Goal: Transaction & Acquisition: Purchase product/service

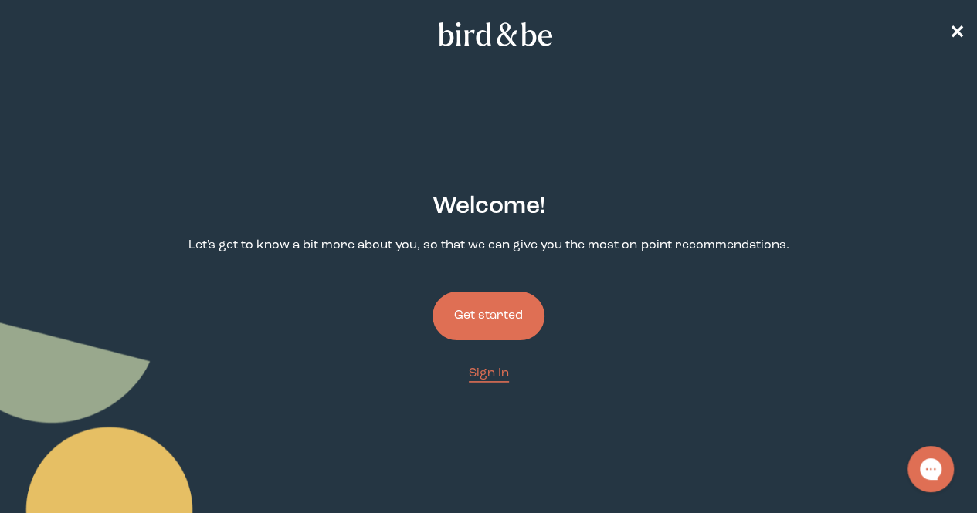
click at [494, 292] on button "Get started" at bounding box center [488, 316] width 112 height 49
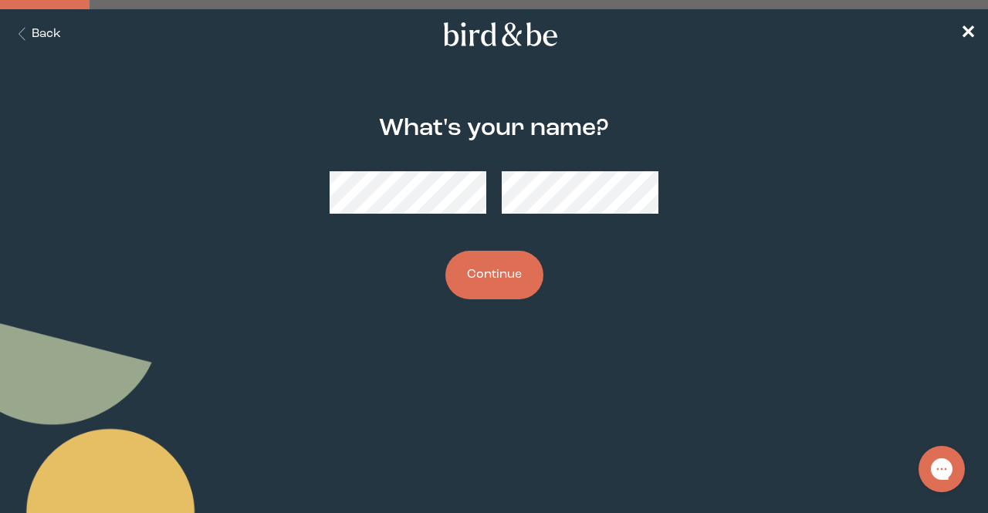
click at [701, 91] on div "What's your name? Continue" at bounding box center [493, 208] width 469 height 234
click at [51, 25] on button "Back" at bounding box center [36, 34] width 49 height 18
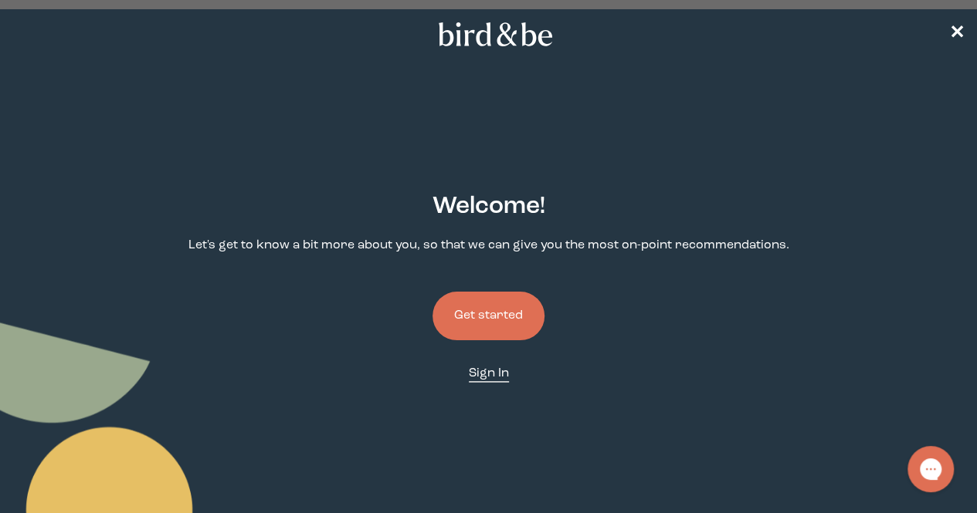
click at [487, 368] on span "Sign In" at bounding box center [489, 374] width 40 height 12
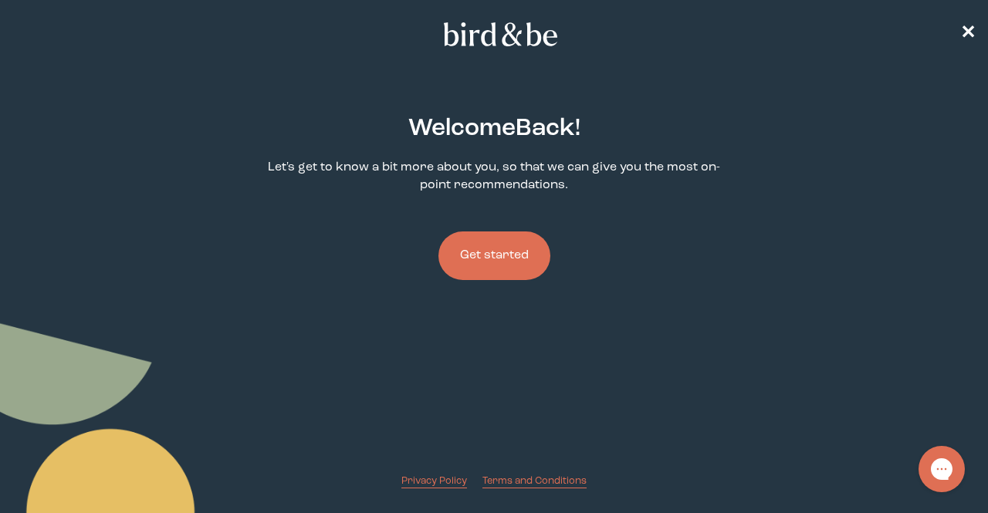
click at [515, 257] on button "Get started" at bounding box center [495, 256] width 112 height 49
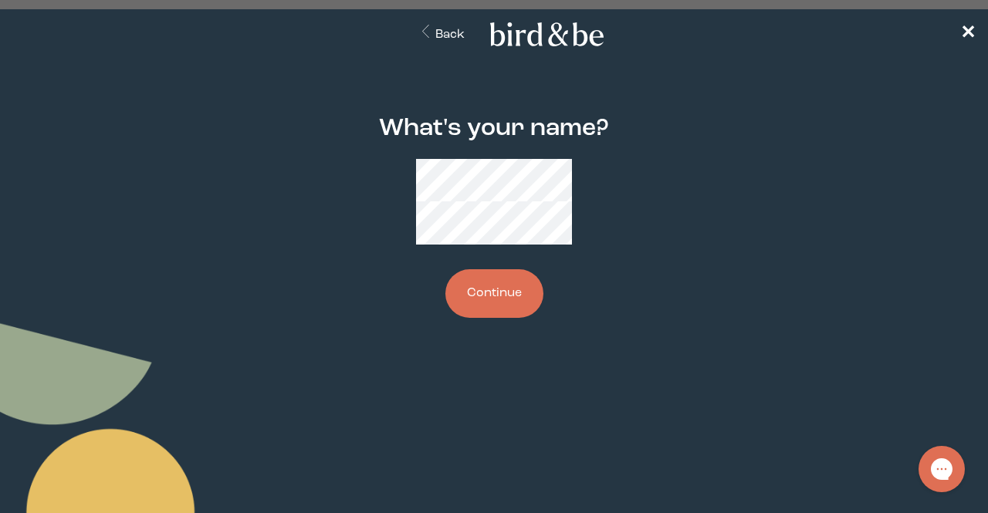
click at [502, 280] on button "Continue" at bounding box center [495, 293] width 98 height 49
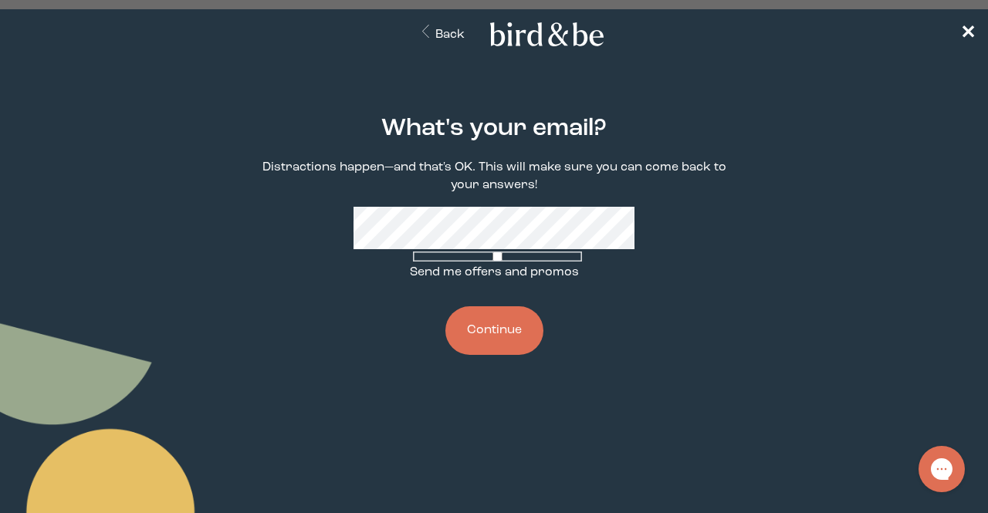
click at [473, 279] on label "Send me offers and promos" at bounding box center [494, 265] width 169 height 32
click at [473, 262] on input "Send me offers and promos" at bounding box center [497, 257] width 169 height 10
checkbox input "true"
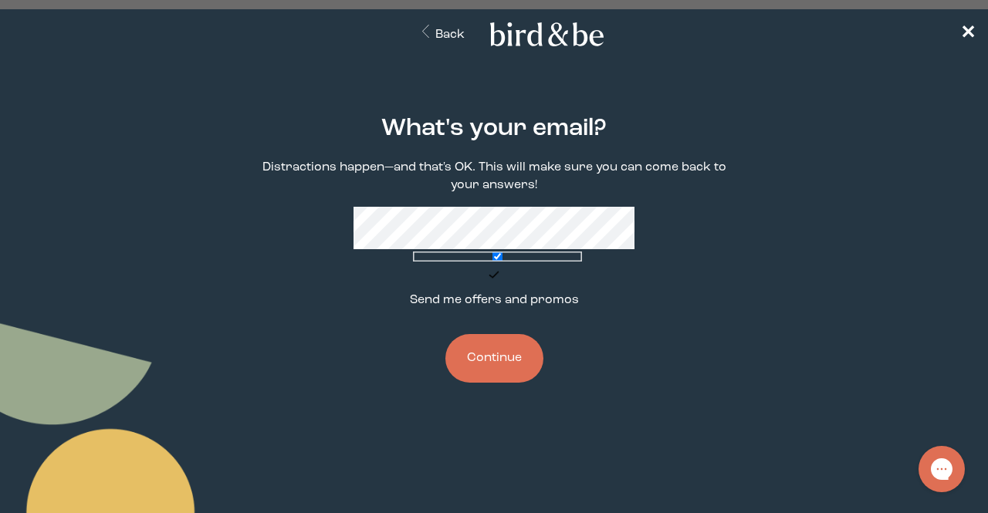
click at [486, 334] on button "Continue" at bounding box center [495, 358] width 98 height 49
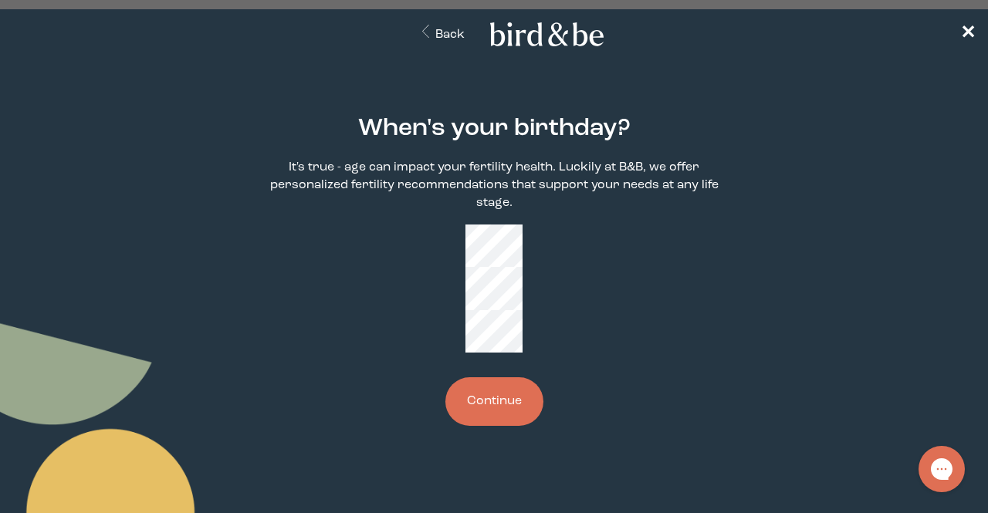
click at [472, 378] on button "Continue" at bounding box center [495, 402] width 98 height 49
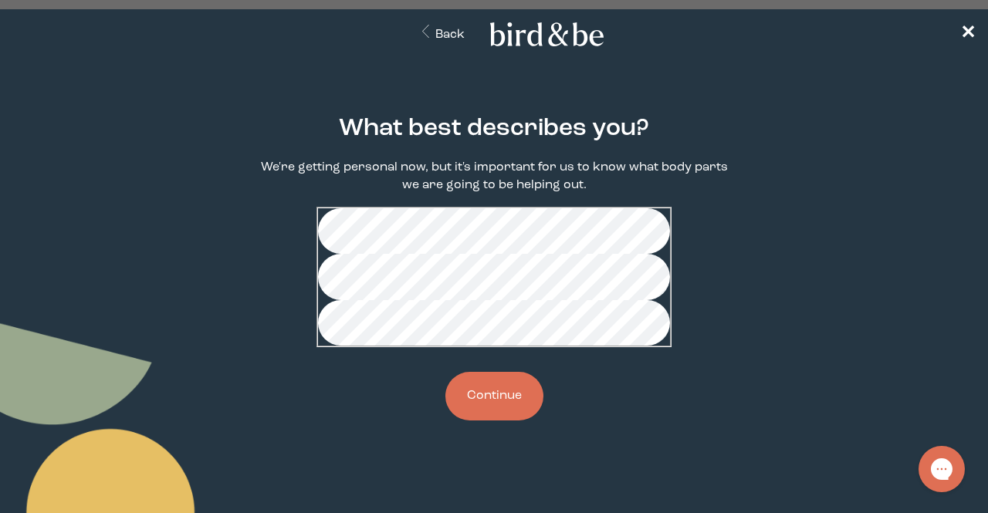
click at [510, 421] on button "Continue" at bounding box center [495, 396] width 98 height 49
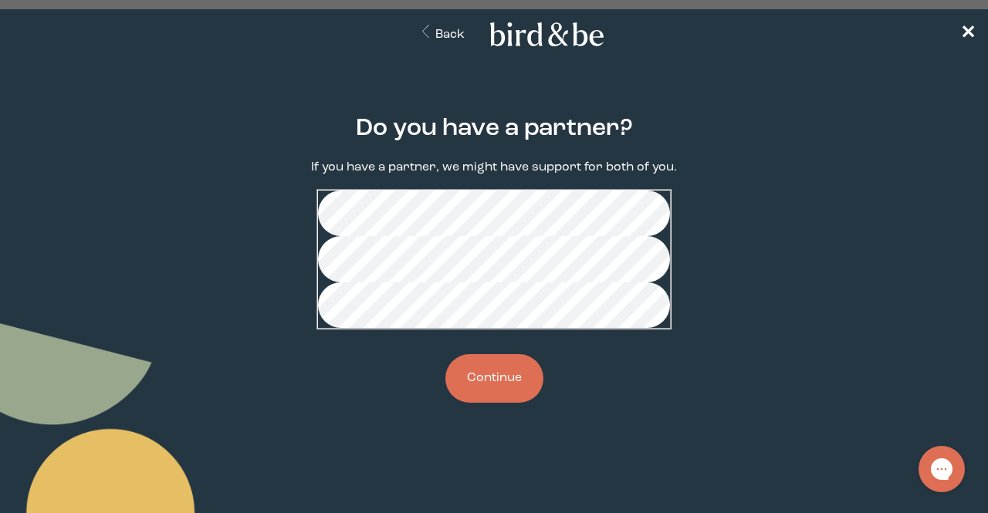
click at [504, 403] on button "Continue" at bounding box center [495, 378] width 98 height 49
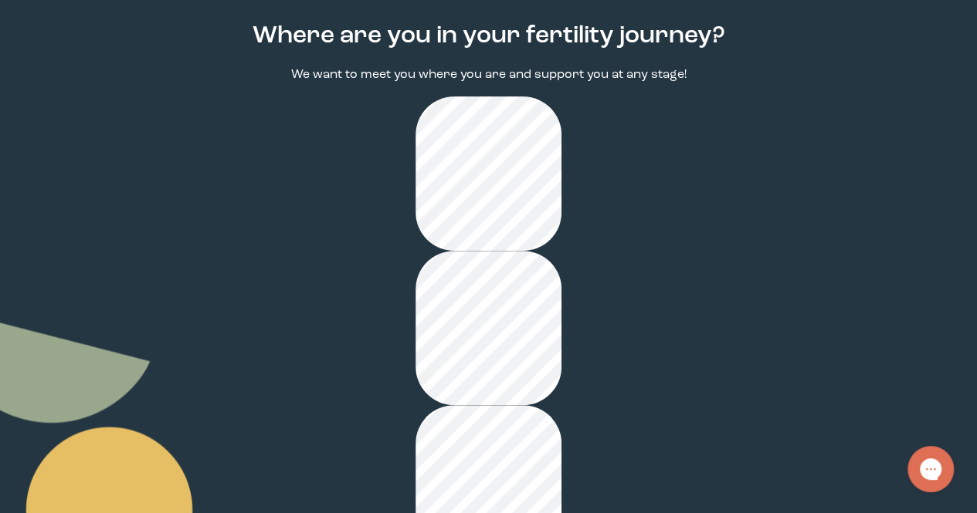
scroll to position [202, 0]
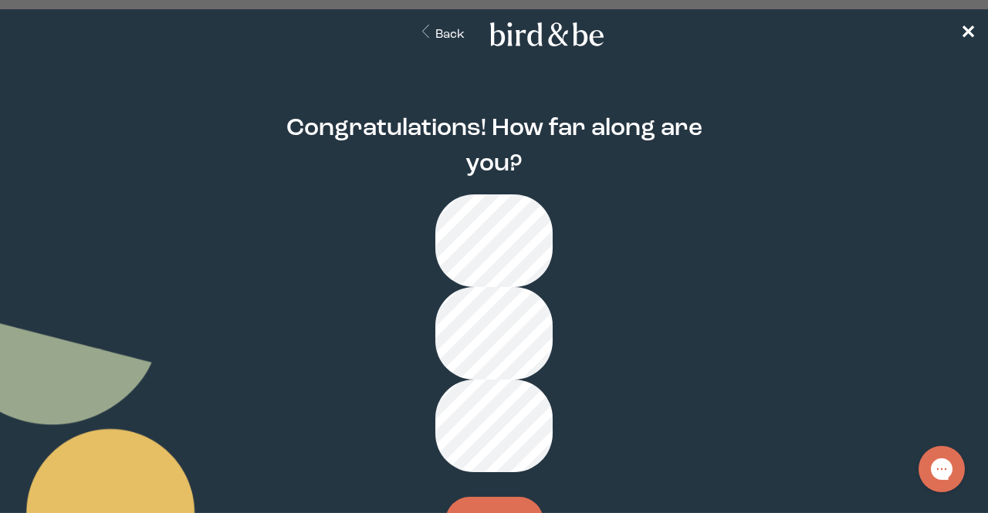
click at [509, 497] on button "Continue" at bounding box center [495, 521] width 98 height 49
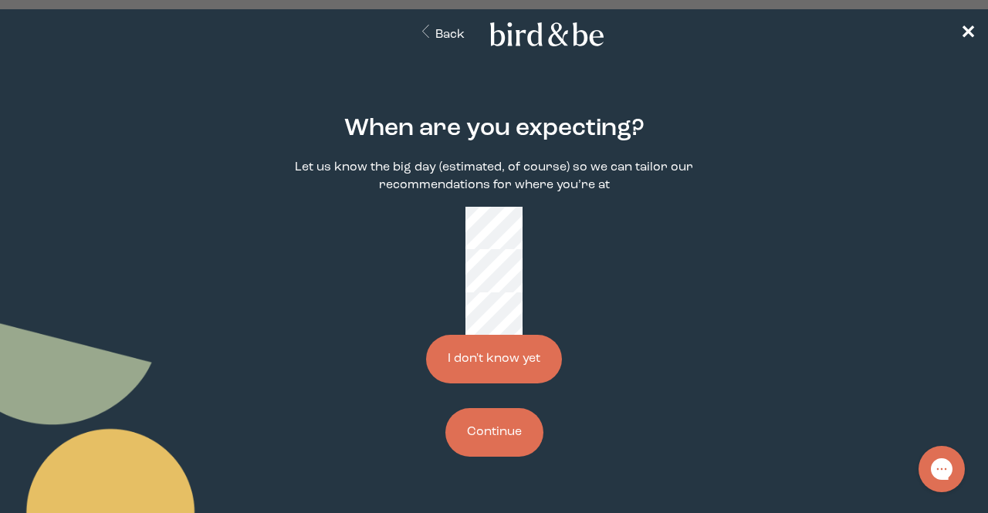
click at [499, 408] on button "Continue" at bounding box center [495, 432] width 98 height 49
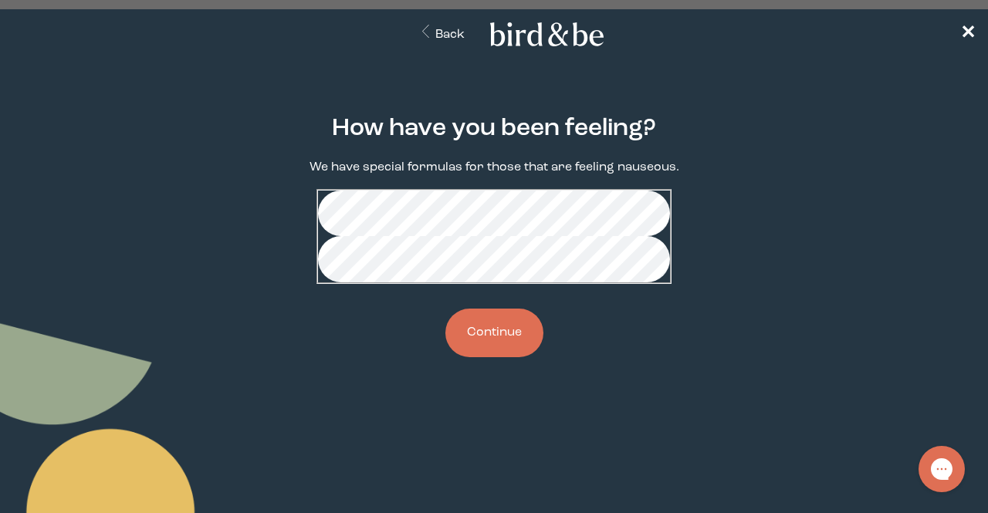
click at [395, 31] on button "Back" at bounding box center [441, 34] width 92 height 50
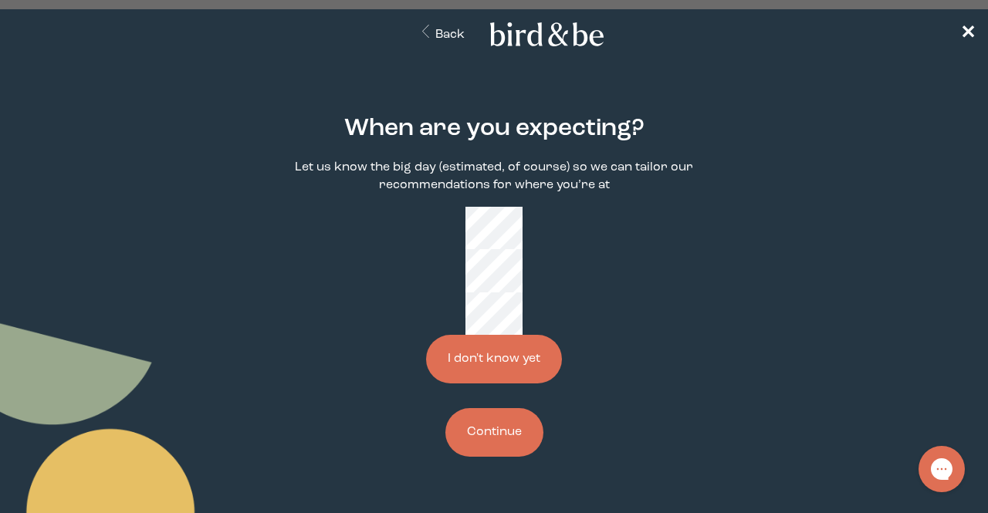
click at [505, 408] on button "Continue" at bounding box center [495, 432] width 98 height 49
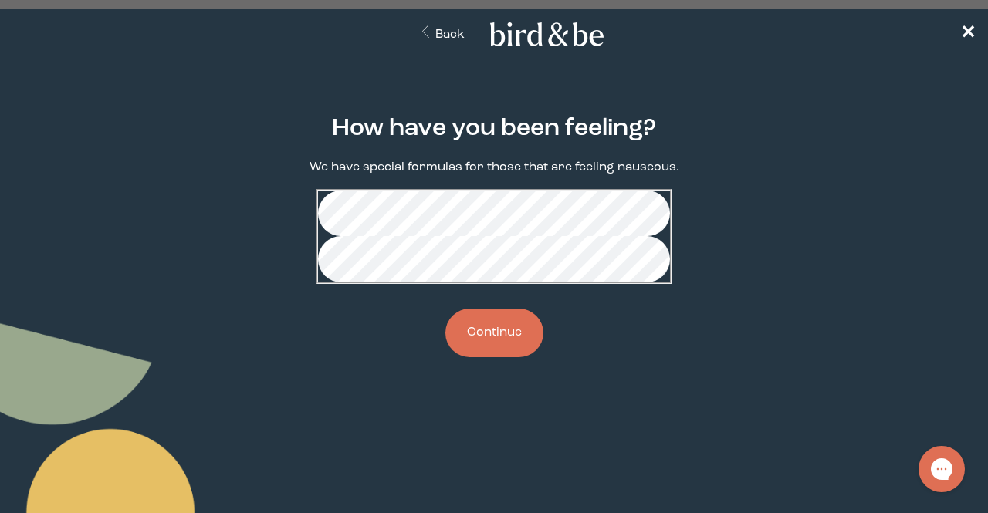
click at [525, 357] on button "Continue" at bounding box center [495, 333] width 98 height 49
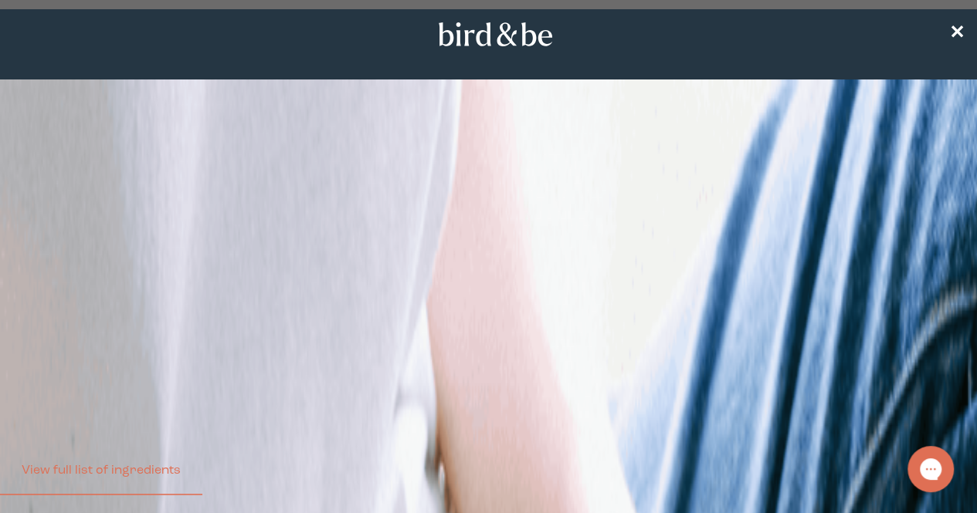
click at [592, 283] on h3 "An iconic trio, loved by researchers for every stage of the journey." at bounding box center [488, 273] width 977 height 20
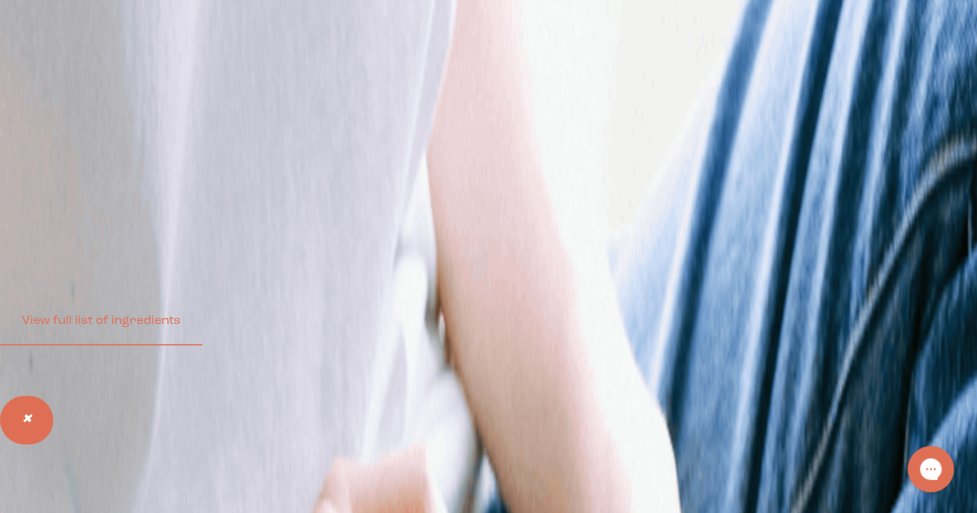
scroll to position [158, 0]
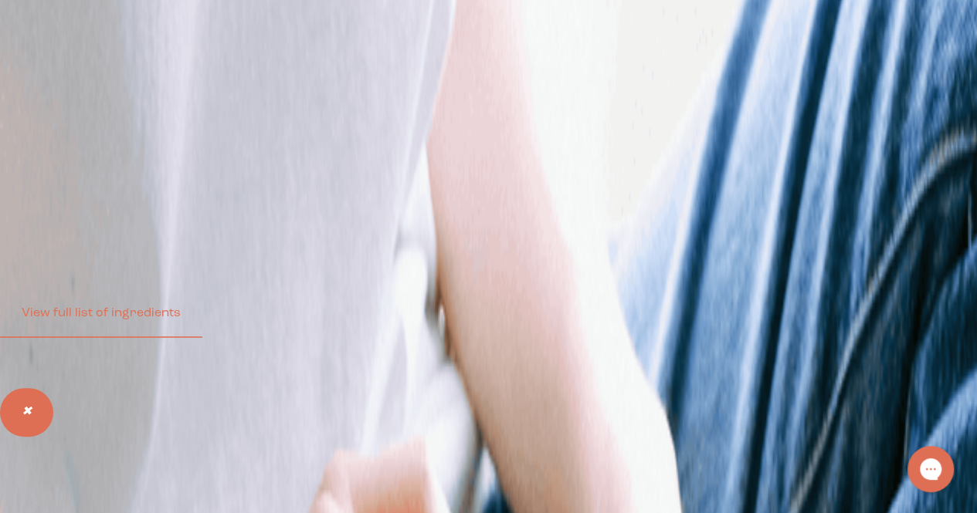
click at [588, 194] on li "Contains high-quality Vitamin D3, which is linked to improved pregnancy rates, …" at bounding box center [504, 185] width 946 height 18
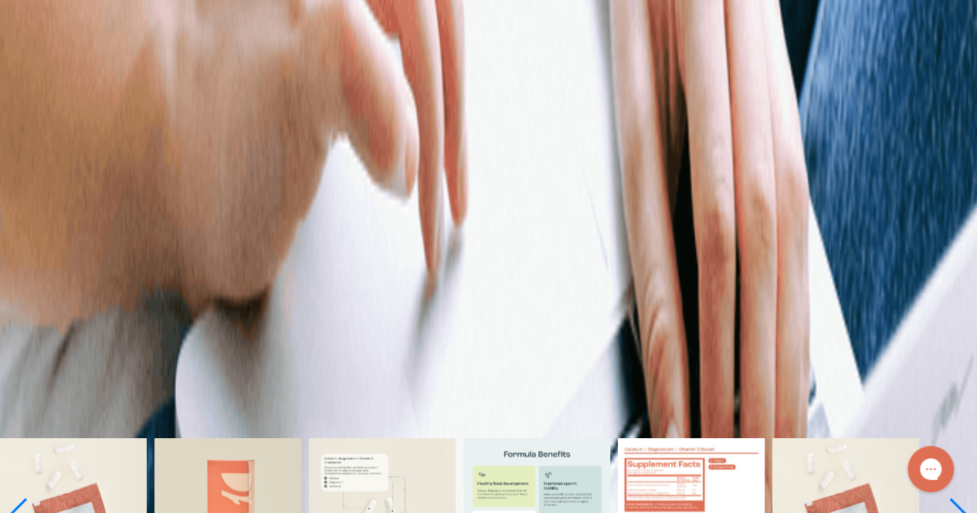
scroll to position [1021, 0]
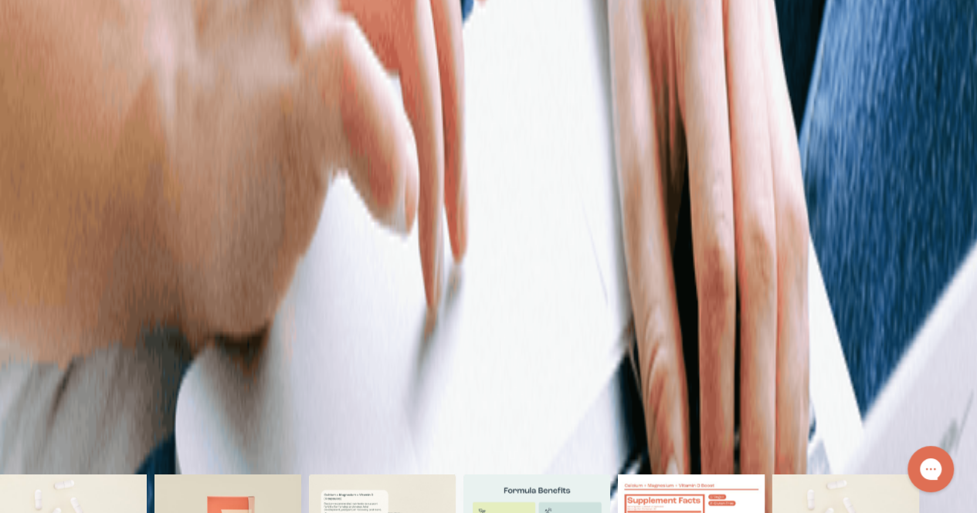
scroll to position [959, 0]
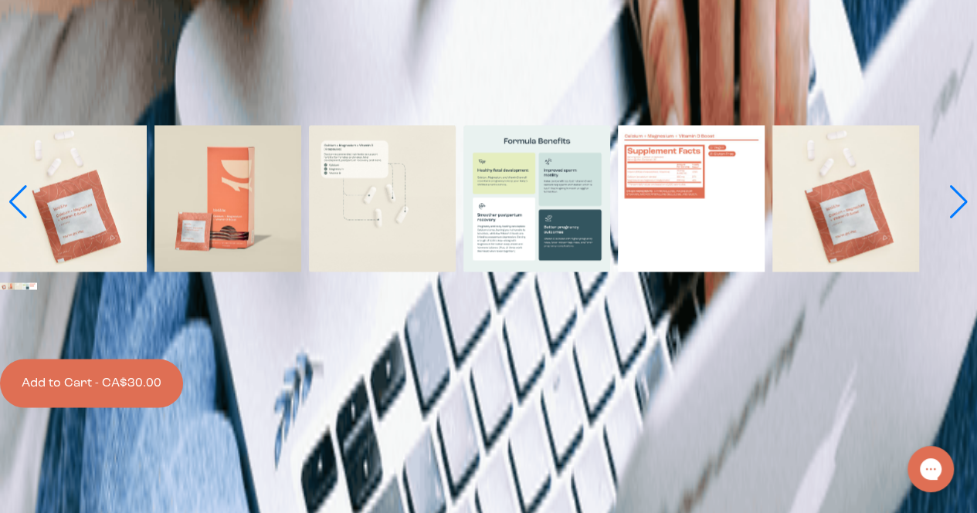
scroll to position [1312, 0]
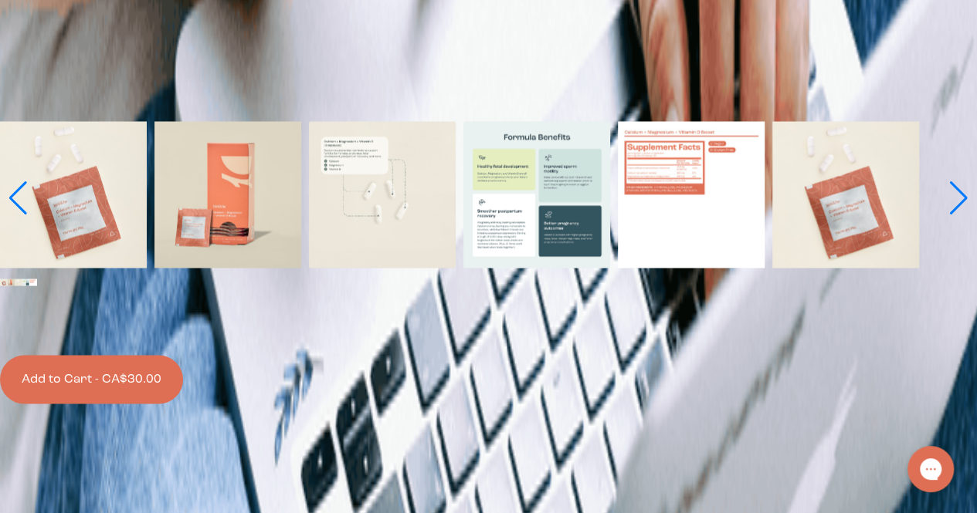
radio input "true"
